Goal: Information Seeking & Learning: Understand process/instructions

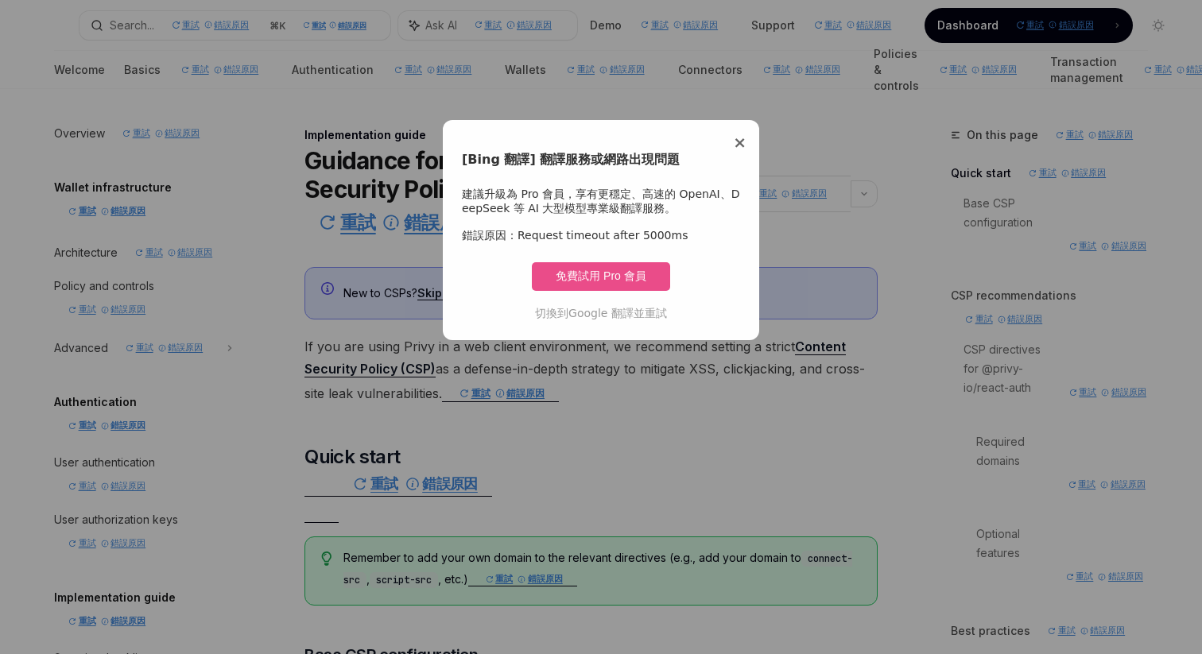
click at [738, 138] on span "×" at bounding box center [740, 142] width 14 height 19
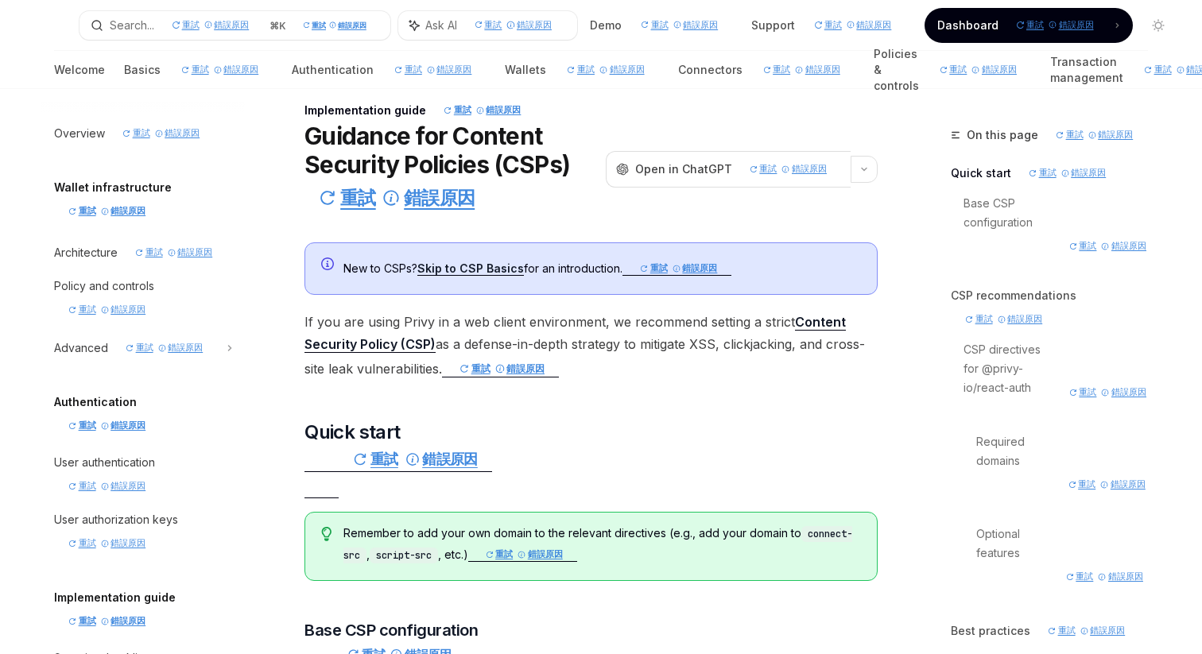
scroll to position [29, 0]
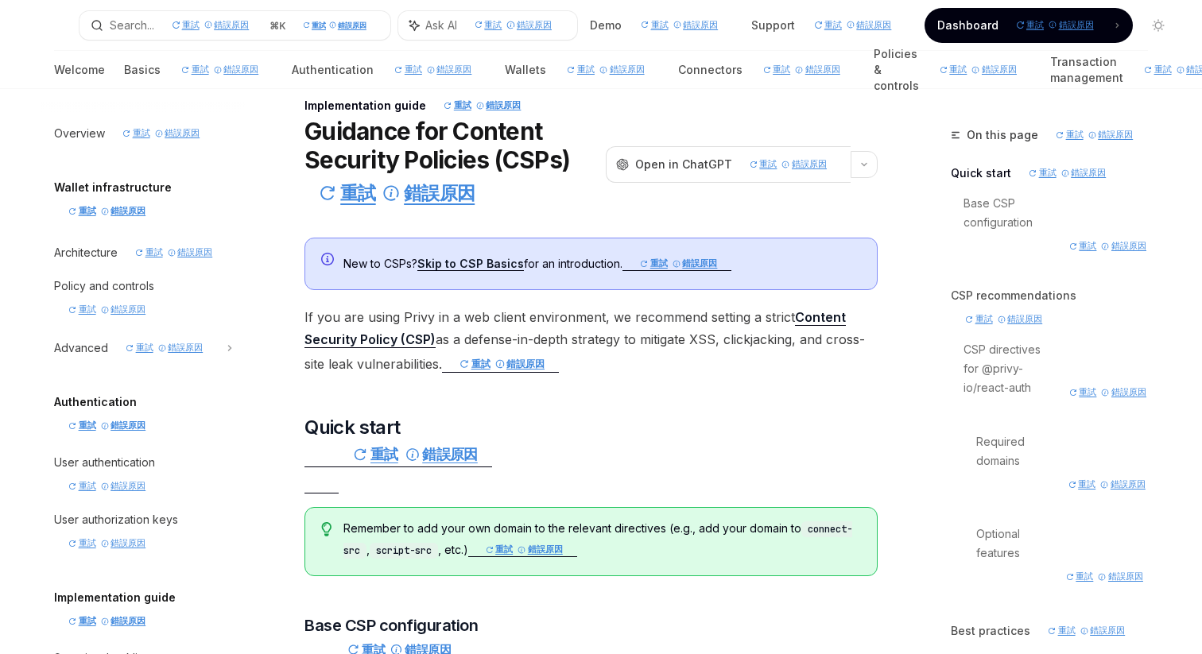
click at [685, 375] on span "If you are using Privy in a web client environment, we recommend setting a stri…" at bounding box center [591, 341] width 573 height 71
drag, startPoint x: 685, startPoint y: 375, endPoint x: 592, endPoint y: 458, distance: 125.1
click at [588, 452] on h2 "​ Quick start 重試 錯誤原因" at bounding box center [591, 455] width 573 height 80
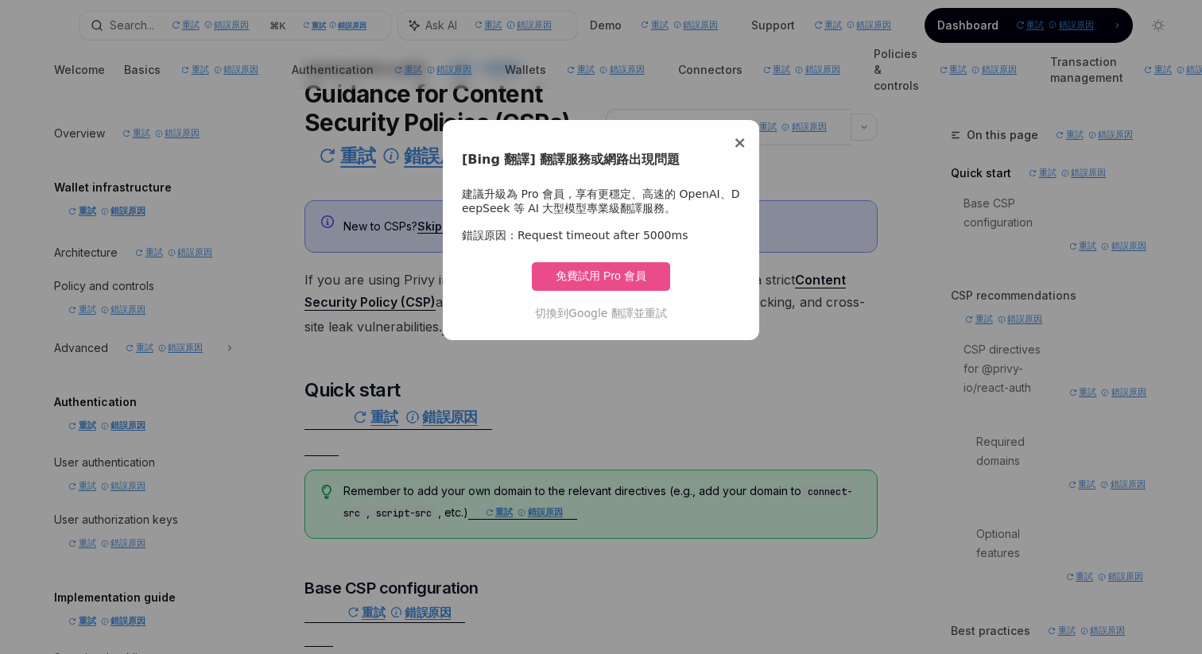
scroll to position [68, 0]
click at [747, 137] on div "× [Bing 翻譯] 翻譯服務或網路出現問題 建議升級為 Pro 會員，享有更穩定、高速的 OpenAI、DeepSeek 等 AI 大型模型專業級翻譯服務…" at bounding box center [601, 230] width 316 height 220
click at [750, 143] on div "× [Bing 翻譯] 翻譯服務或網路出現問題 建議升級為 Pro 會員，享有更穩定、高速的 OpenAI、DeepSeek 等 AI 大型模型專業級翻譯服務…" at bounding box center [601, 230] width 316 height 220
click at [738, 142] on span "×" at bounding box center [740, 142] width 14 height 19
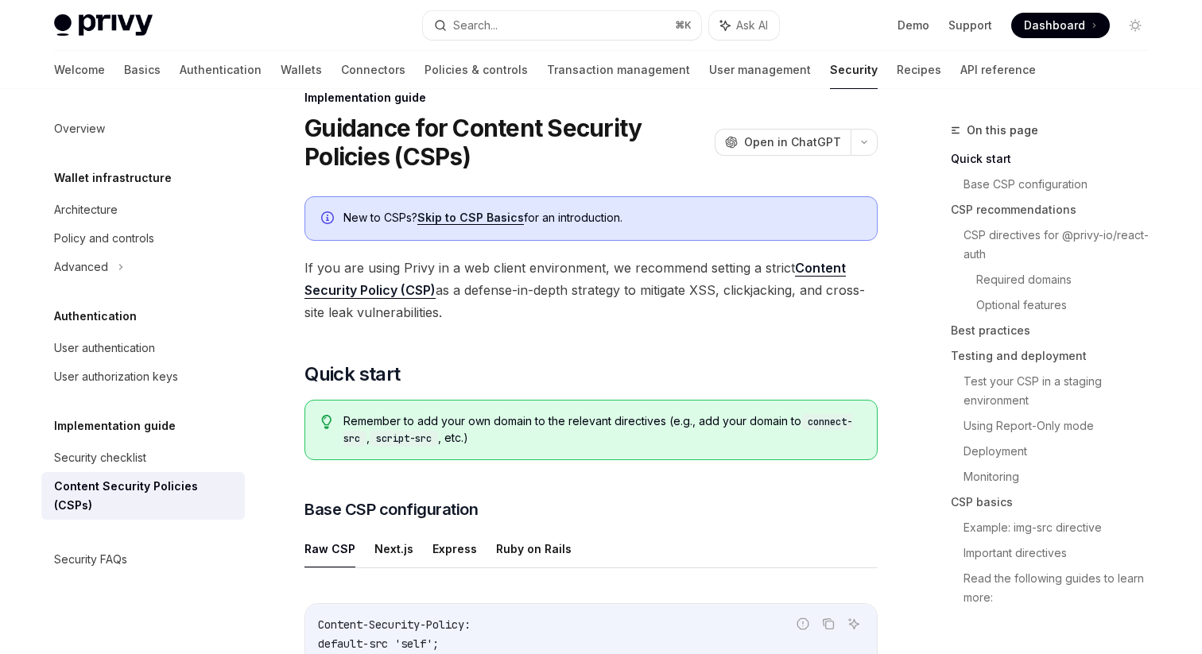
scroll to position [35, 0]
